Goal: Task Accomplishment & Management: Complete application form

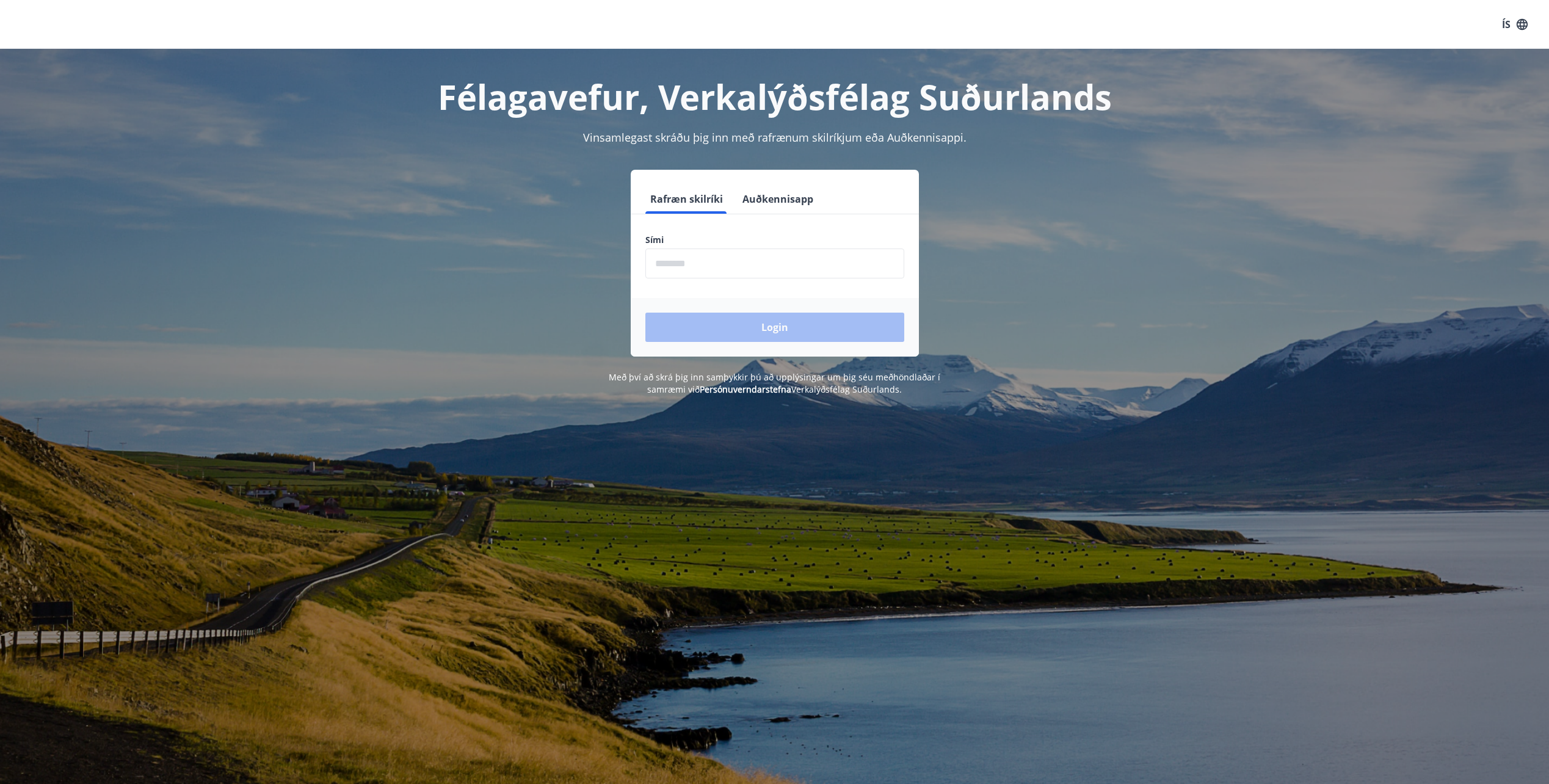
click at [715, 260] on input "phone" at bounding box center [775, 263] width 259 height 30
click at [605, 253] on div "Rafræn skilríki Auðkennisapp Sími ​ Login" at bounding box center [775, 263] width 850 height 187
click at [687, 262] on input "phone" at bounding box center [775, 263] width 259 height 30
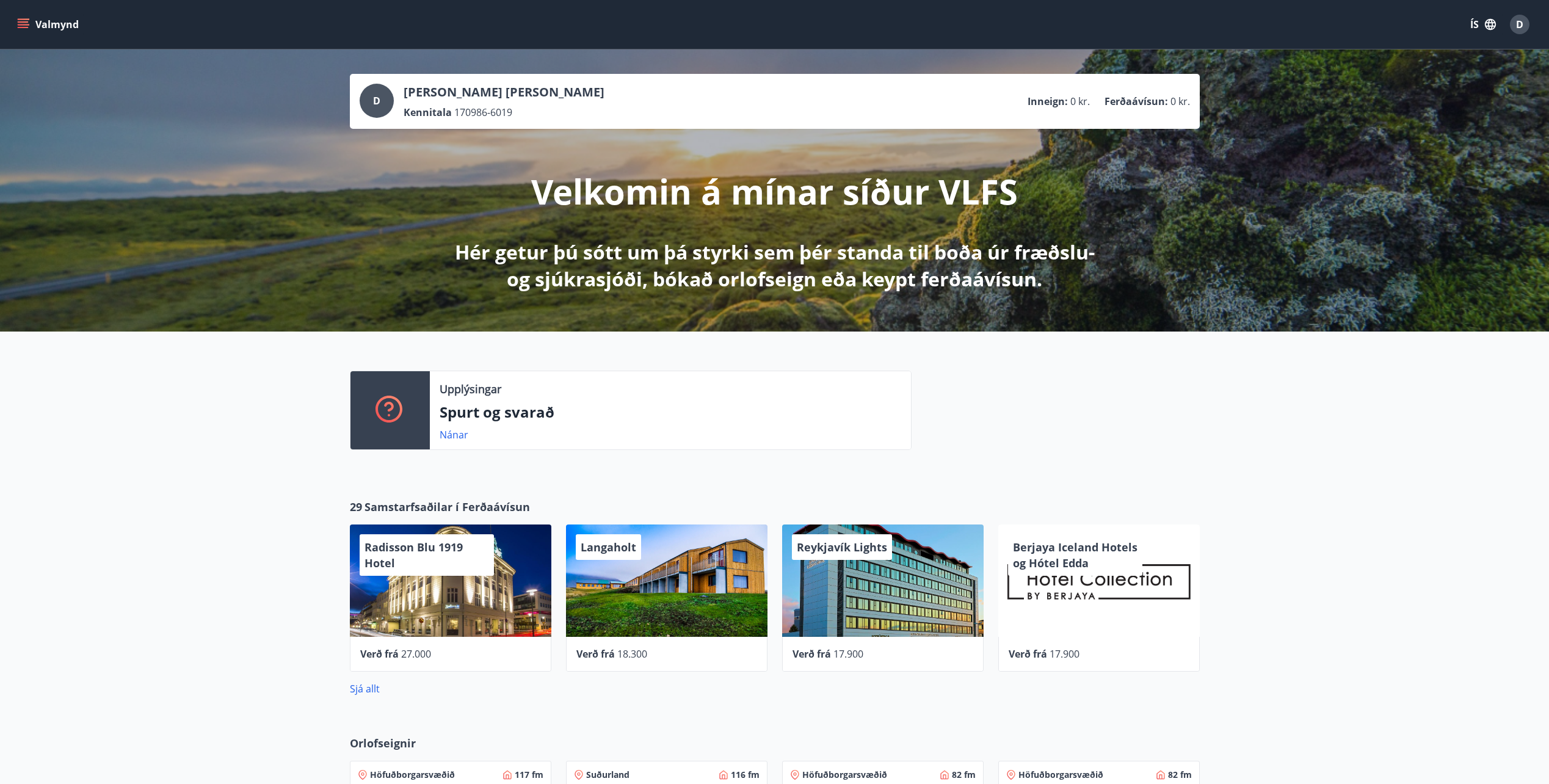
click at [1473, 27] on button "ÍS" at bounding box center [1483, 25] width 39 height 22
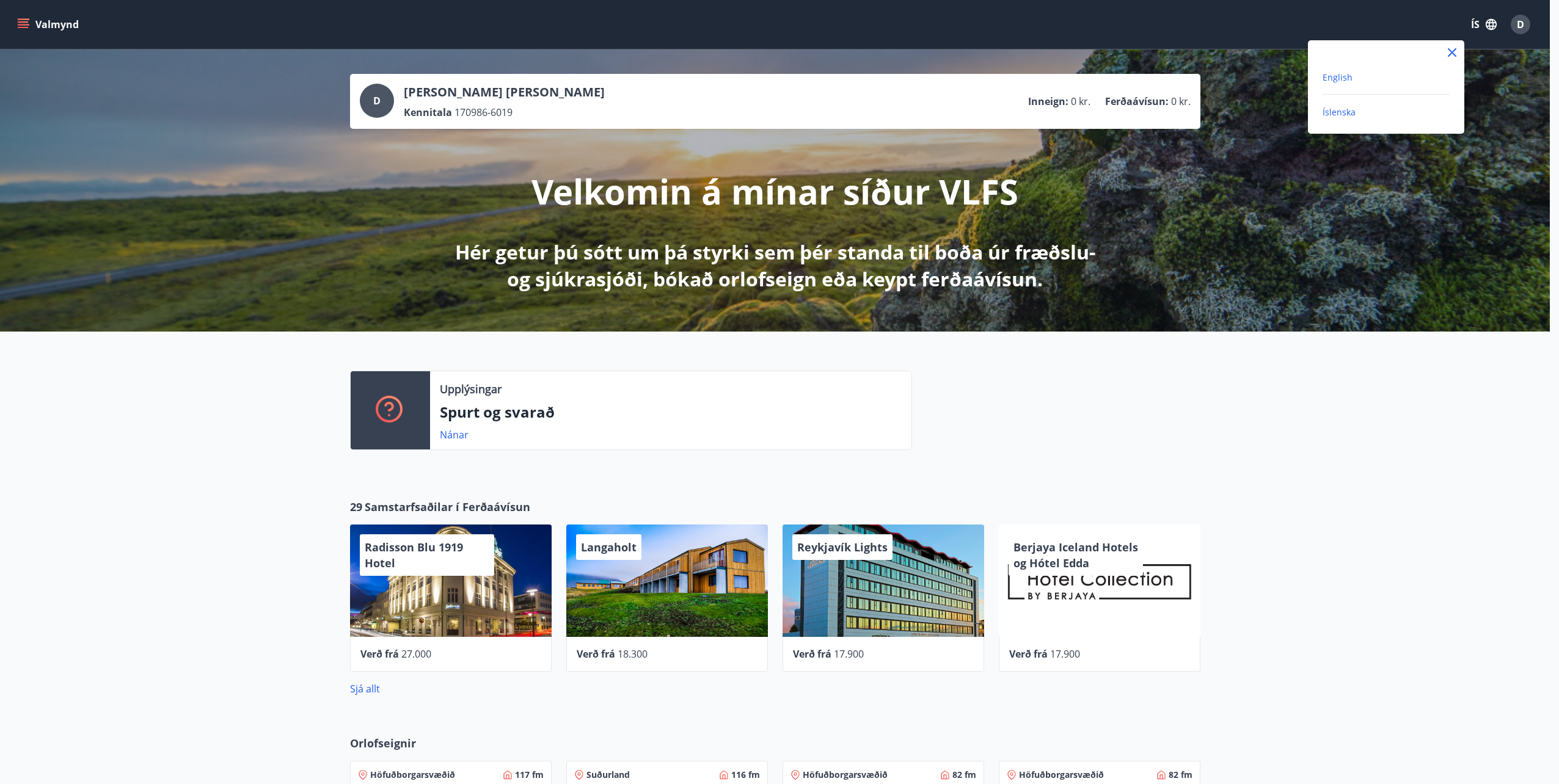
click at [1347, 75] on span "English" at bounding box center [1336, 77] width 30 height 12
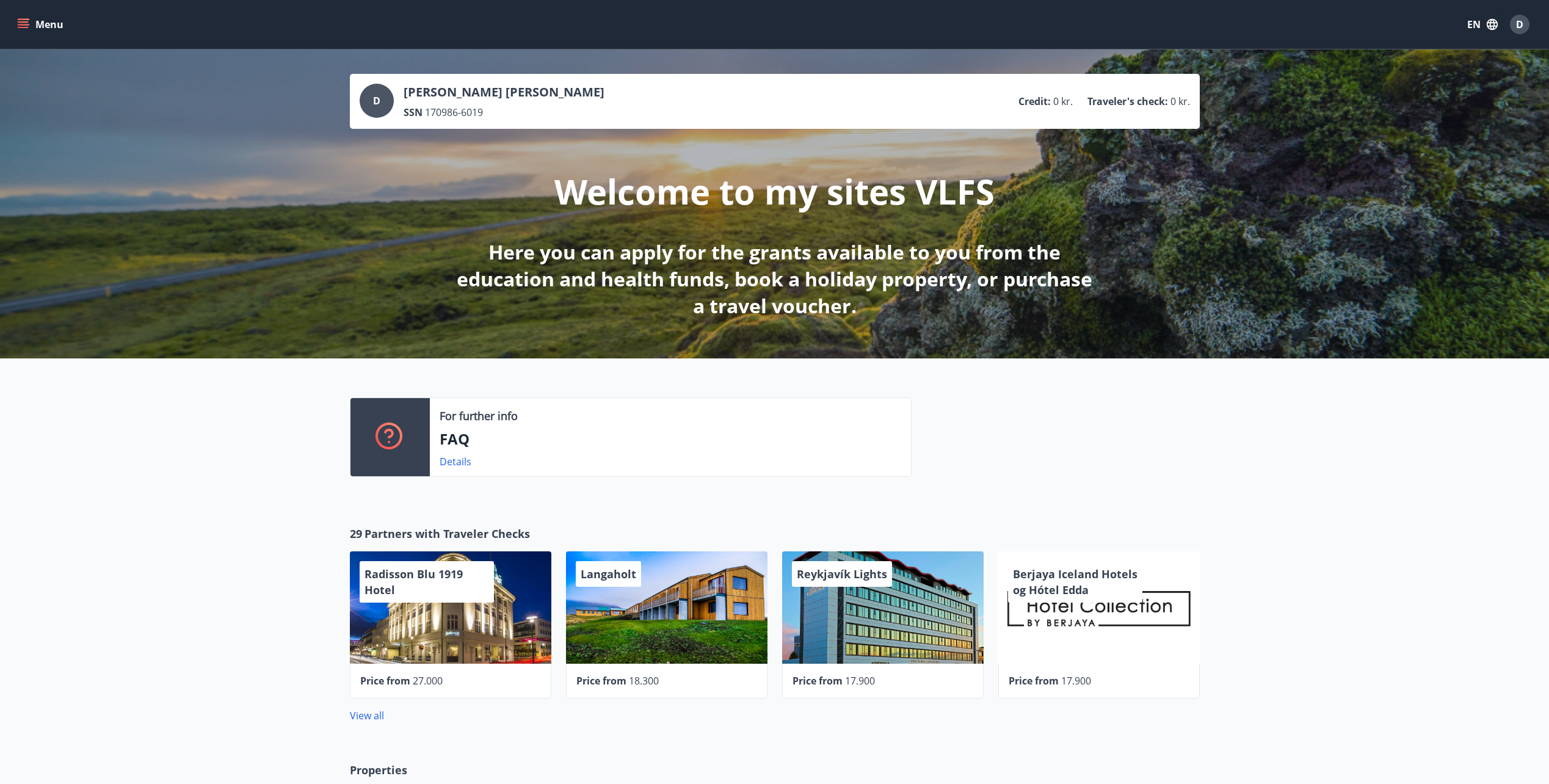
click at [25, 25] on icon "menu" at bounding box center [23, 24] width 12 height 12
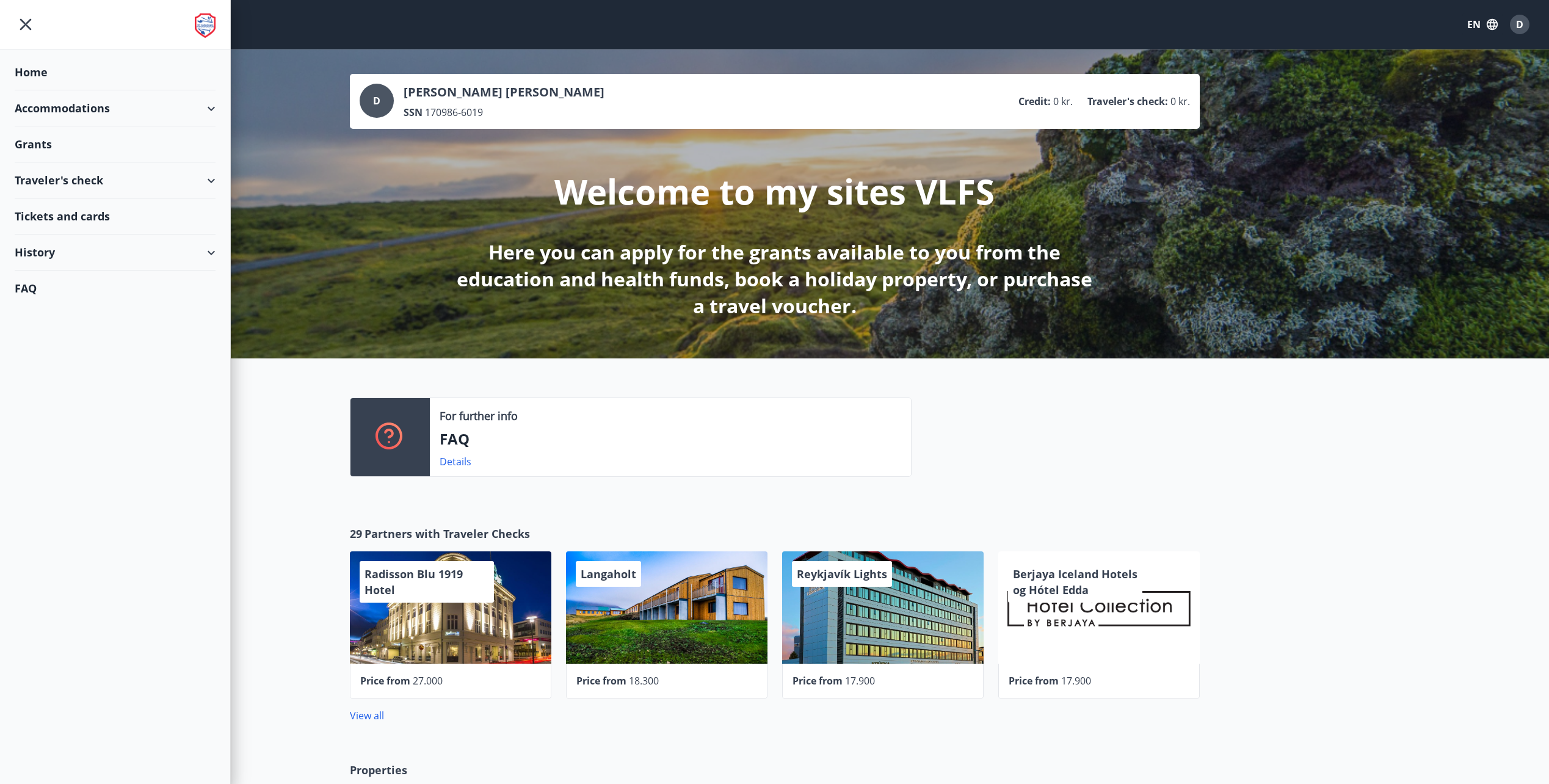
click at [44, 90] on div "Grants" at bounding box center [114, 73] width 201 height 36
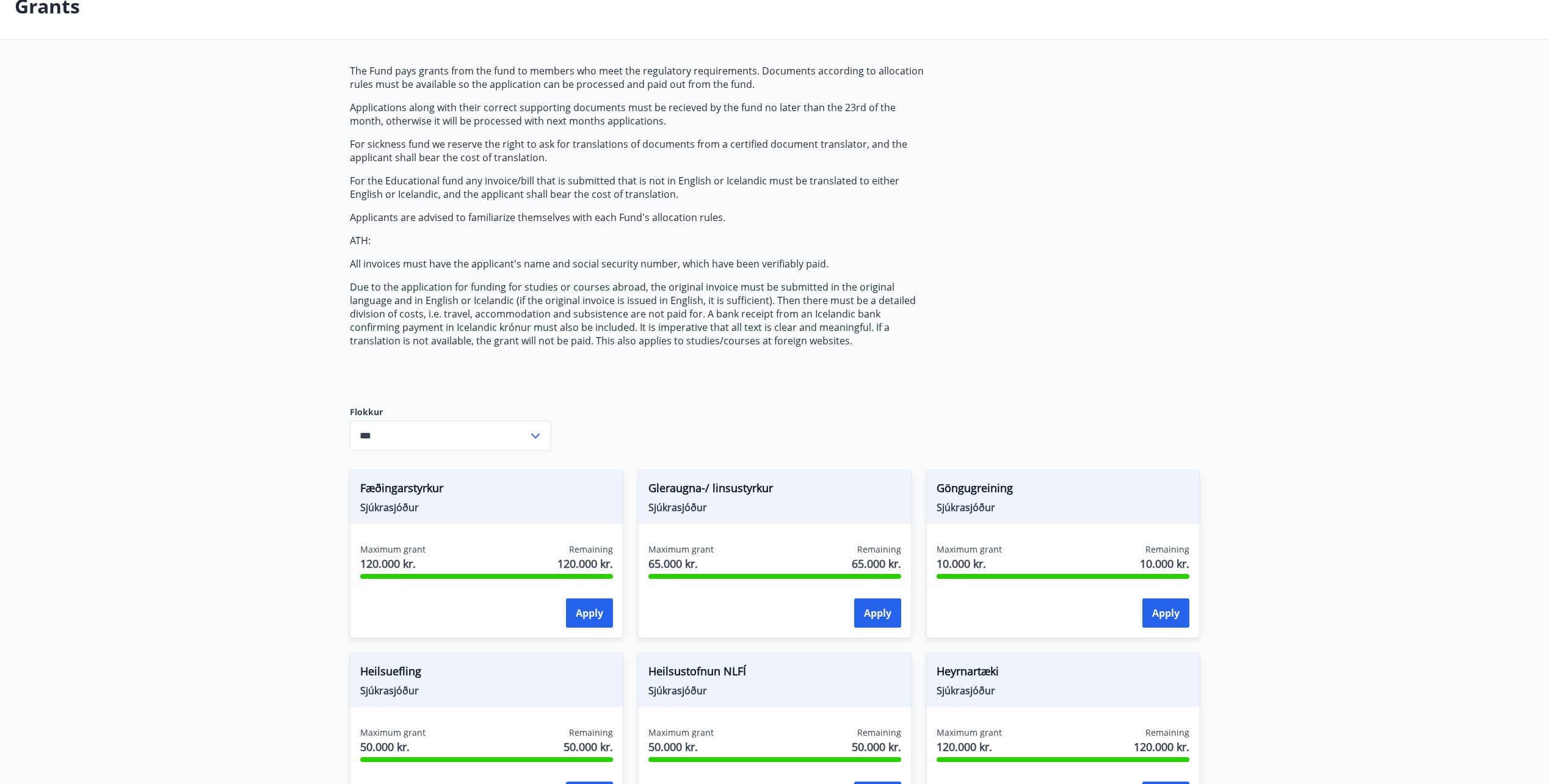
scroll to position [184, 0]
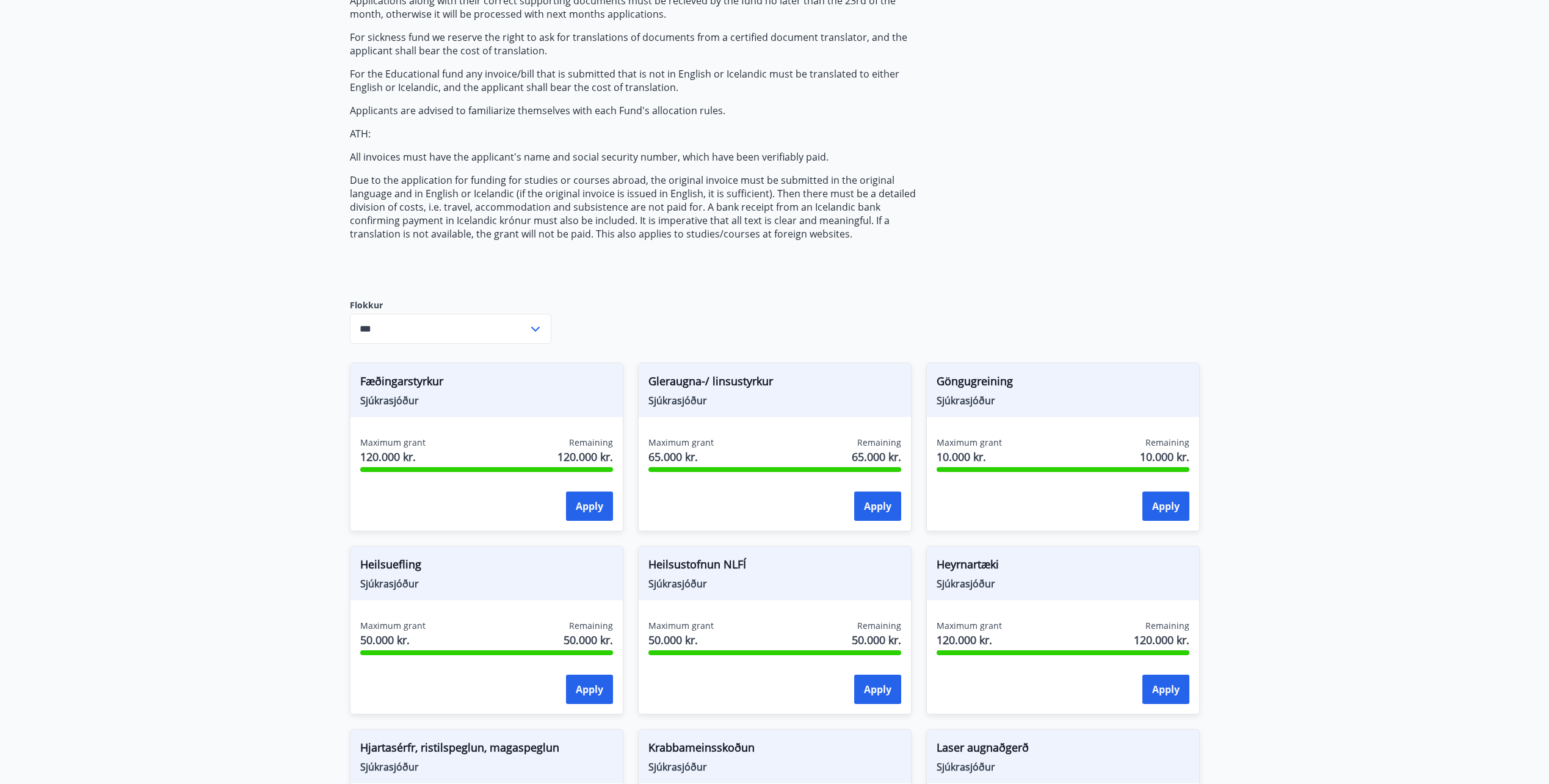
click at [414, 342] on input "***" at bounding box center [439, 329] width 178 height 30
click at [391, 400] on li "Landsmennt" at bounding box center [451, 399] width 200 height 22
type input "**********"
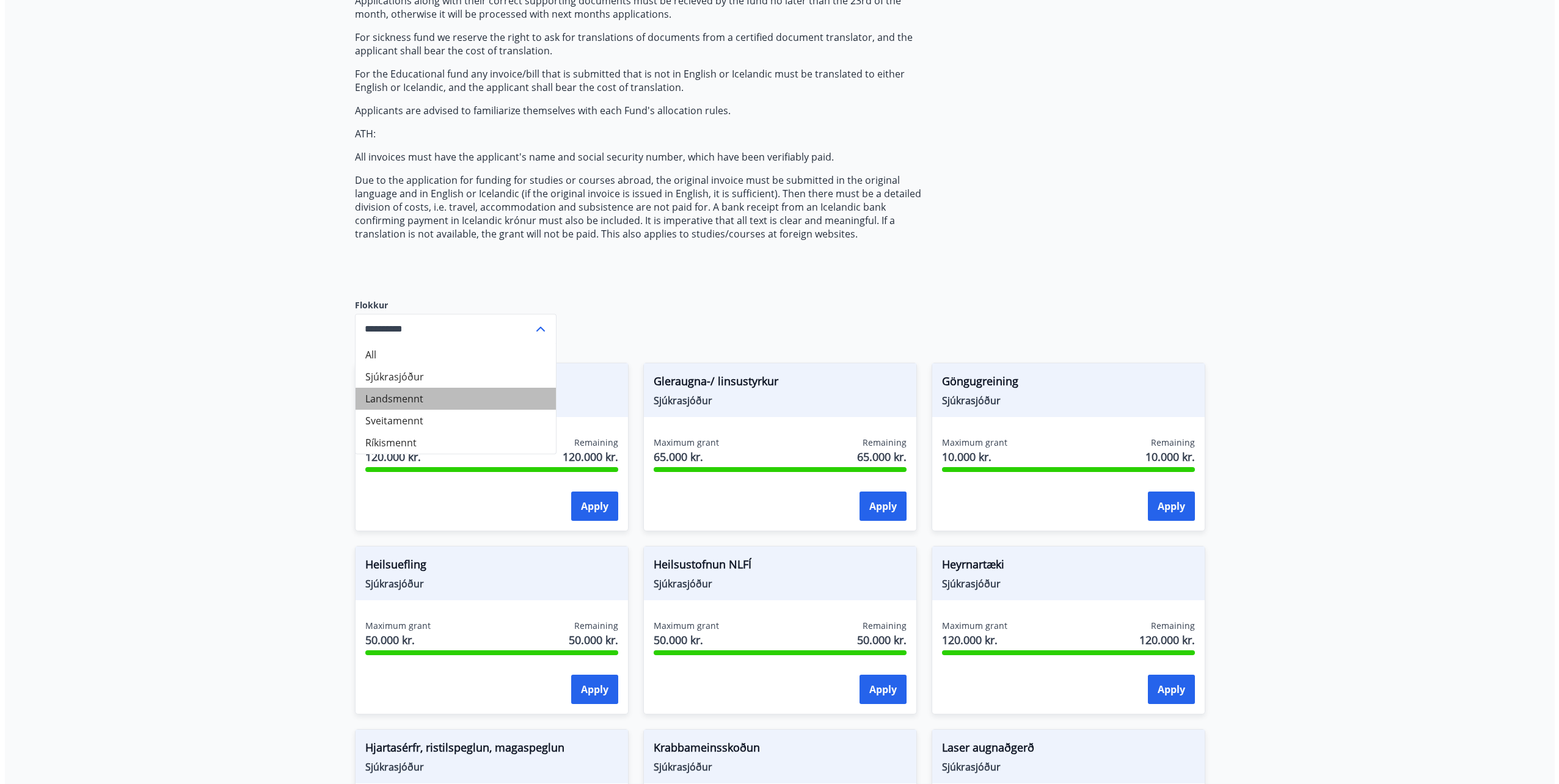
scroll to position [47, 0]
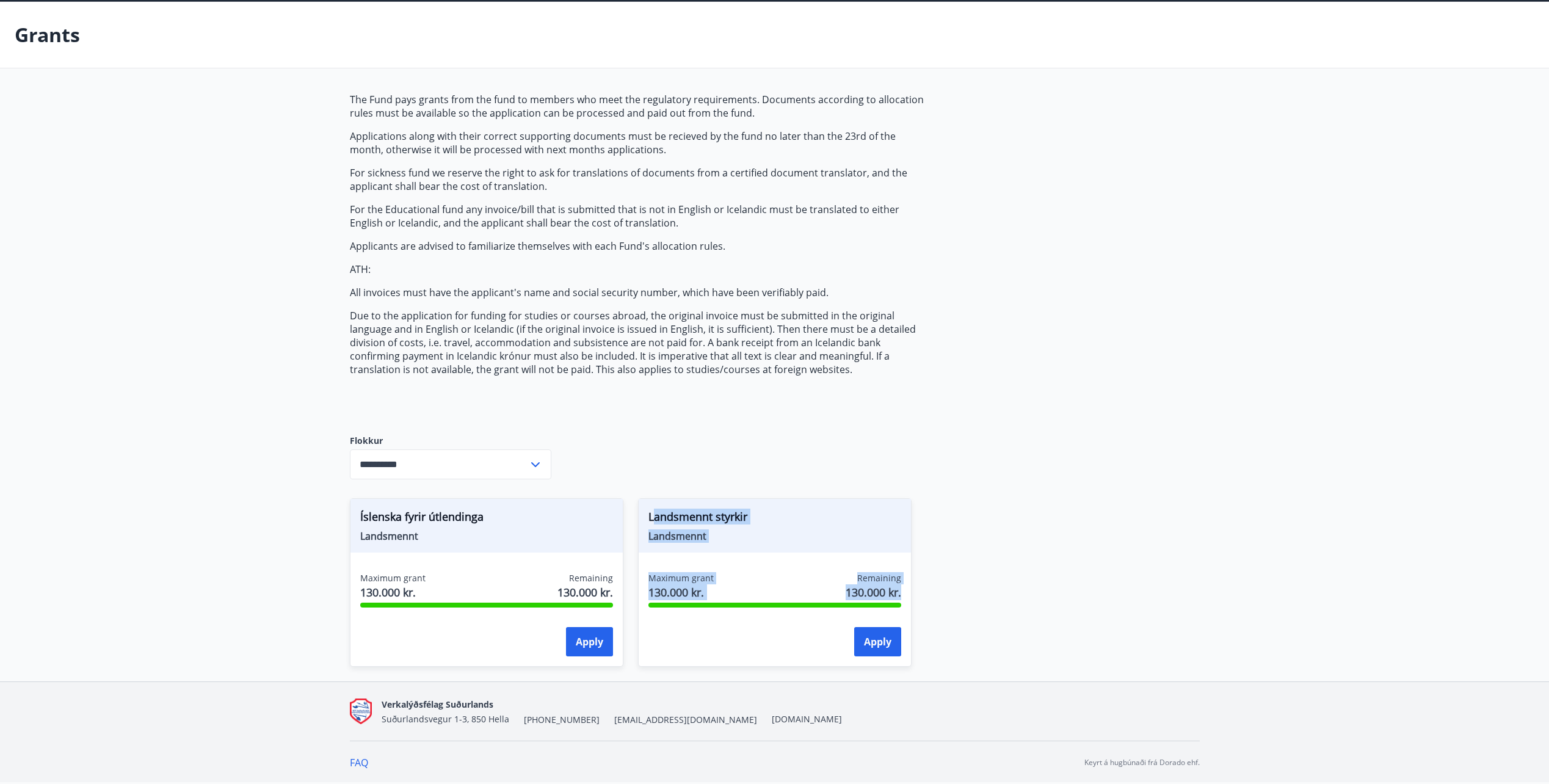
drag, startPoint x: 655, startPoint y: 521, endPoint x: 900, endPoint y: 603, distance: 258.4
click at [900, 603] on div "Landsmennt styrkir Landsmennt Maximum grant 130.000 kr. Remaining 130.000 kr. A…" at bounding box center [774, 583] width 273 height 169
drag, startPoint x: 900, startPoint y: 603, endPoint x: 951, endPoint y: 608, distance: 51.2
click at [951, 608] on div "Íslenska fyrir útlendinga Landsmennt Maximum grant 130.000 kr. Remaining 130.00…" at bounding box center [768, 575] width 865 height 184
click at [869, 637] on button "Apply" at bounding box center [878, 641] width 47 height 29
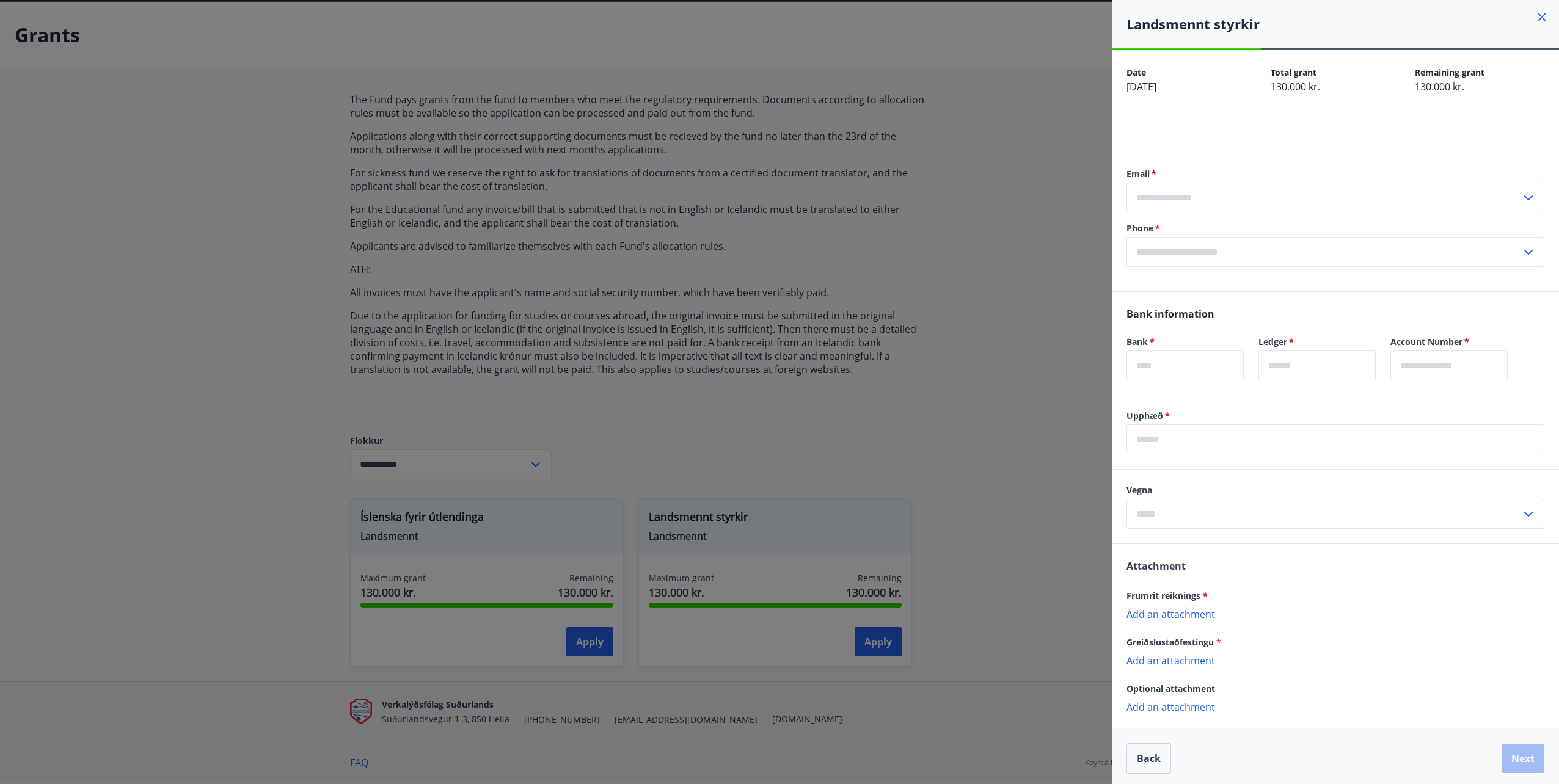
click at [1197, 512] on input "text" at bounding box center [1324, 513] width 394 height 30
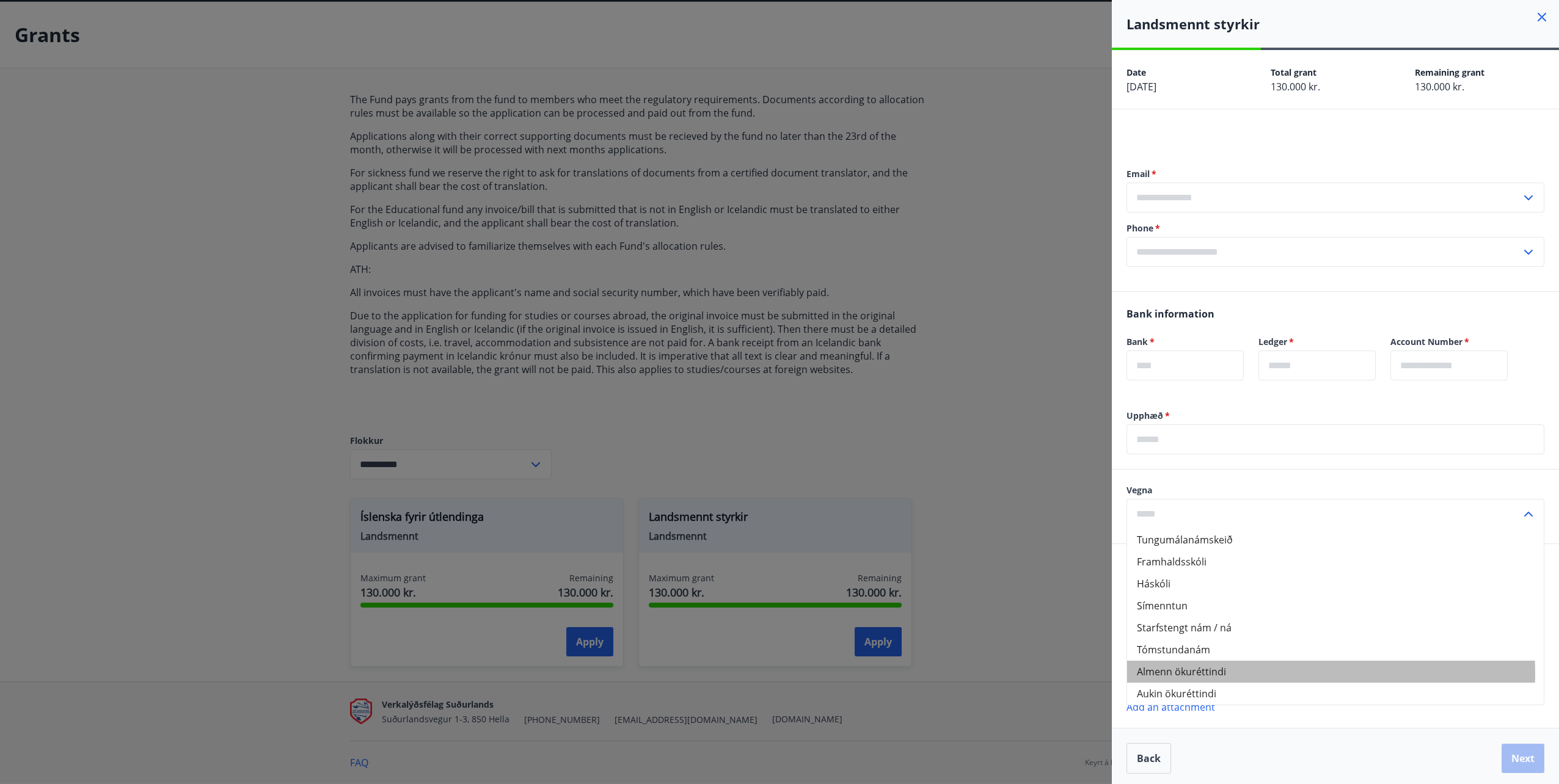
click at [1180, 673] on li "Almenn ökuréttindi" at bounding box center [1335, 671] width 416 height 22
type input "**********"
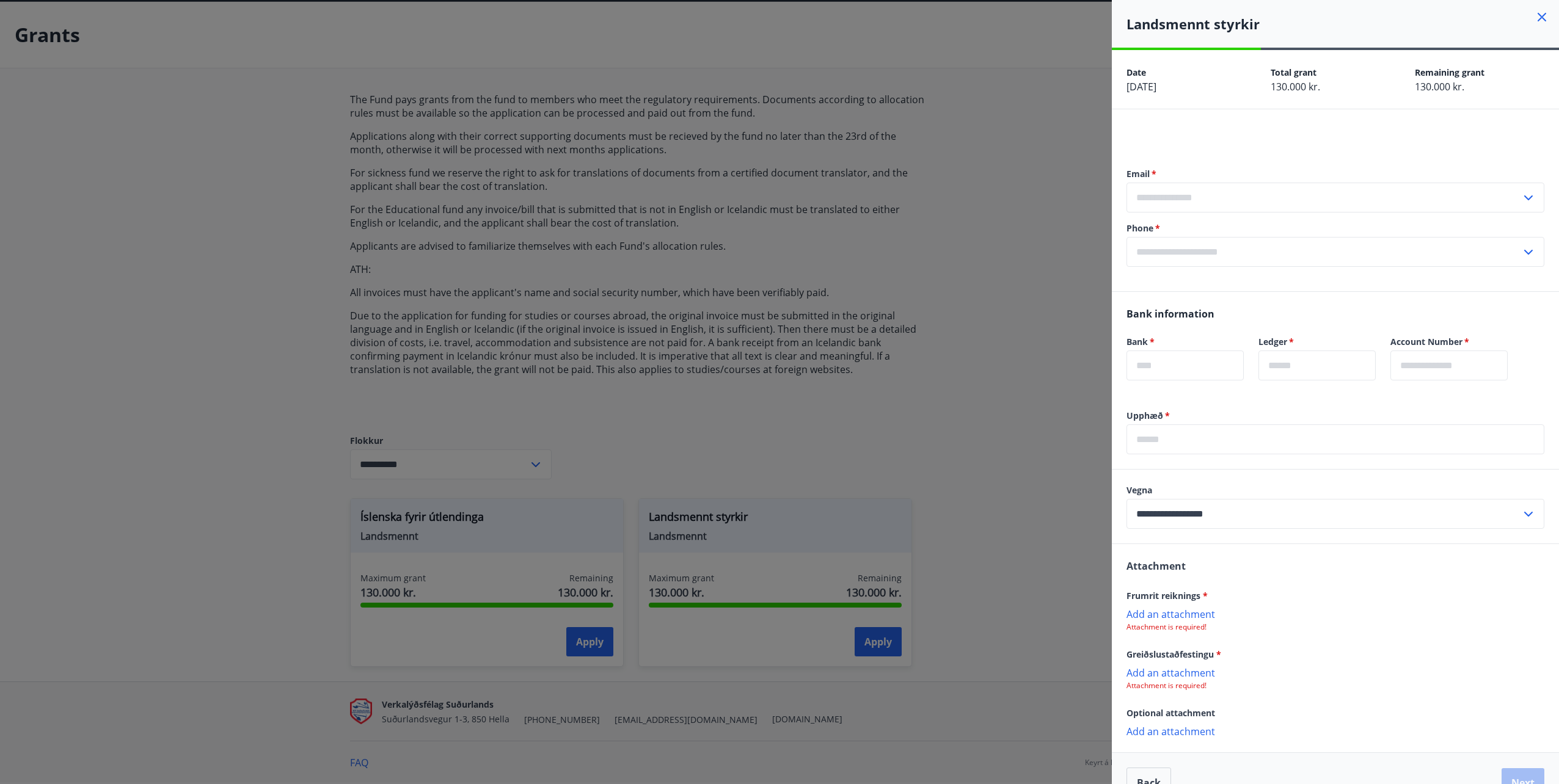
click at [1220, 517] on input "**********" at bounding box center [1324, 513] width 394 height 30
click at [1194, 483] on div "**********" at bounding box center [1335, 506] width 447 height 74
drag, startPoint x: 1142, startPoint y: 480, endPoint x: 1445, endPoint y: 620, distance: 333.8
click at [1445, 620] on div "Add an attachment Attachment is required!" at bounding box center [1336, 620] width 418 height 25
click at [1203, 613] on p "Add an attachment" at bounding box center [1336, 613] width 418 height 12
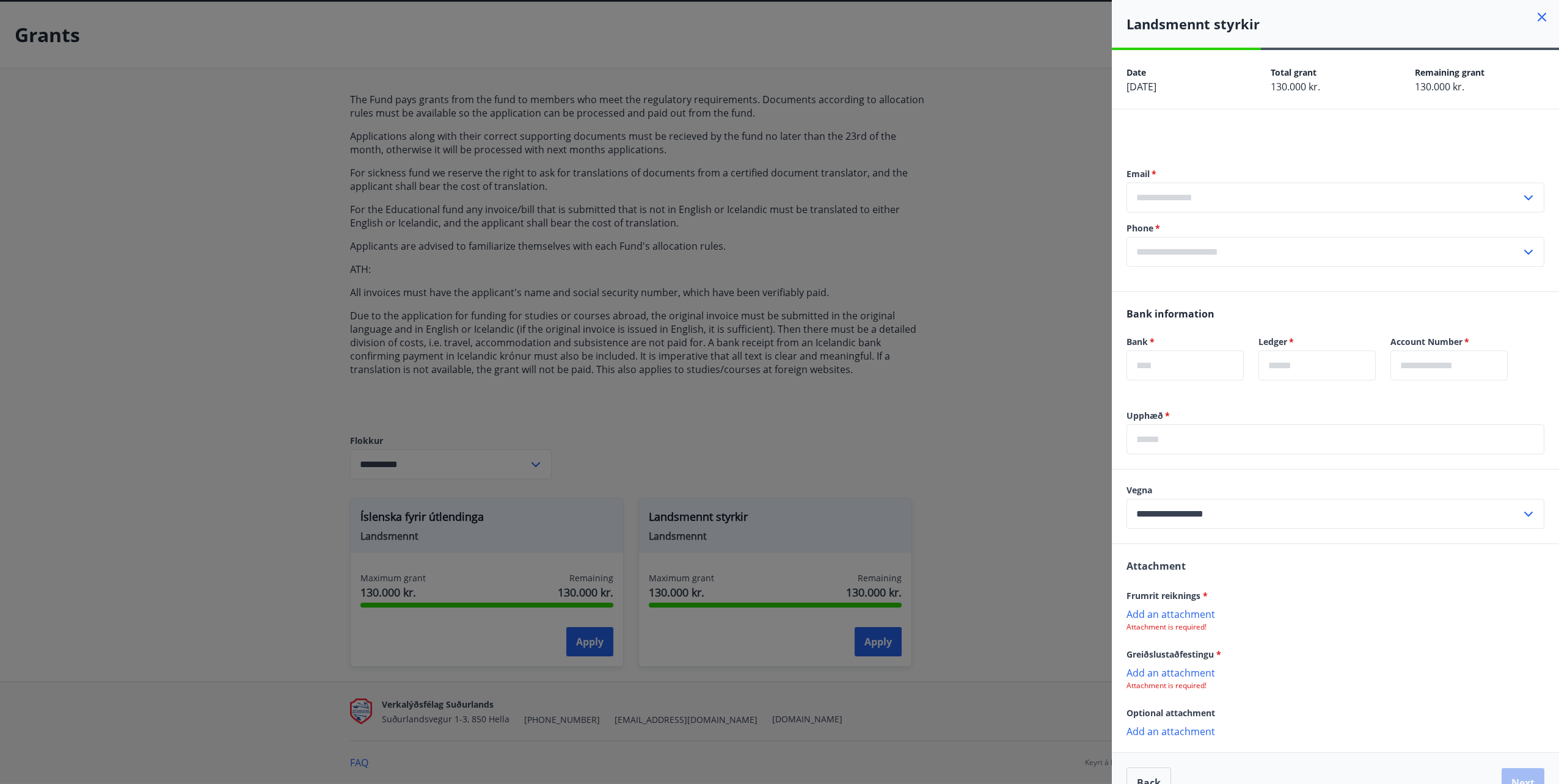
click at [1178, 673] on p "Add an attachment" at bounding box center [1336, 671] width 418 height 12
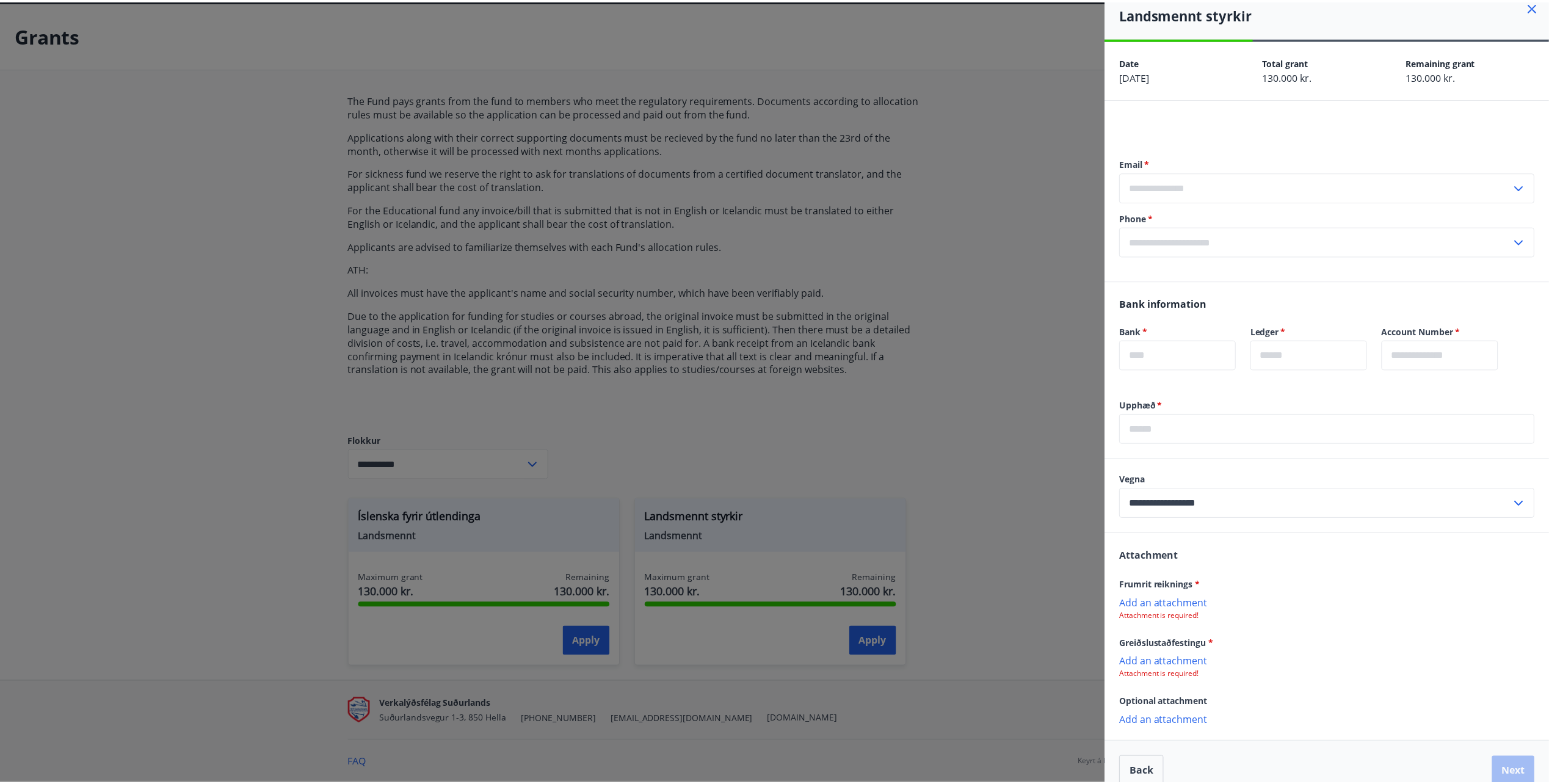
scroll to position [0, 0]
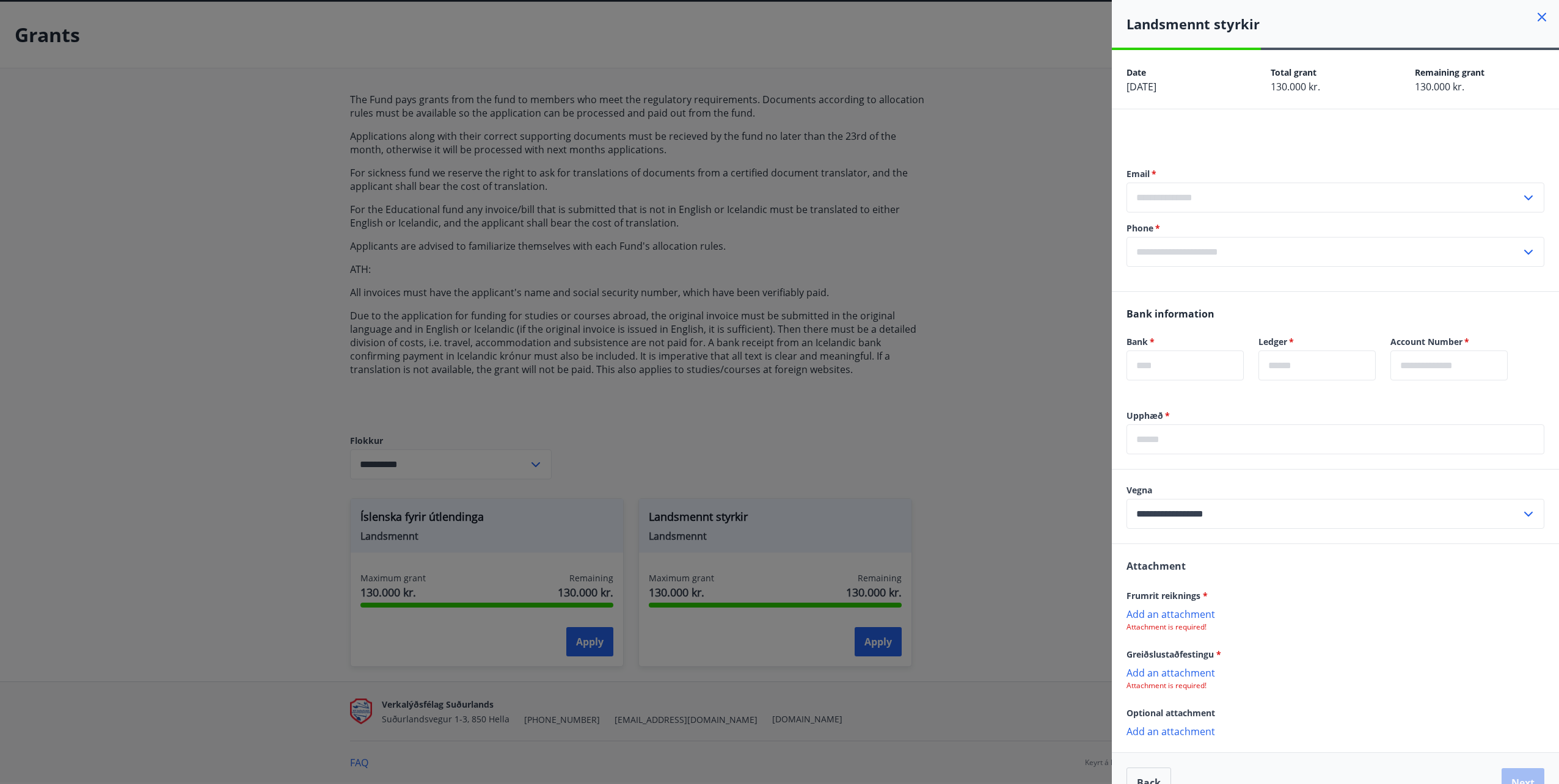
click at [987, 366] on div at bounding box center [780, 392] width 1559 height 784
